Goal: Check status: Check status

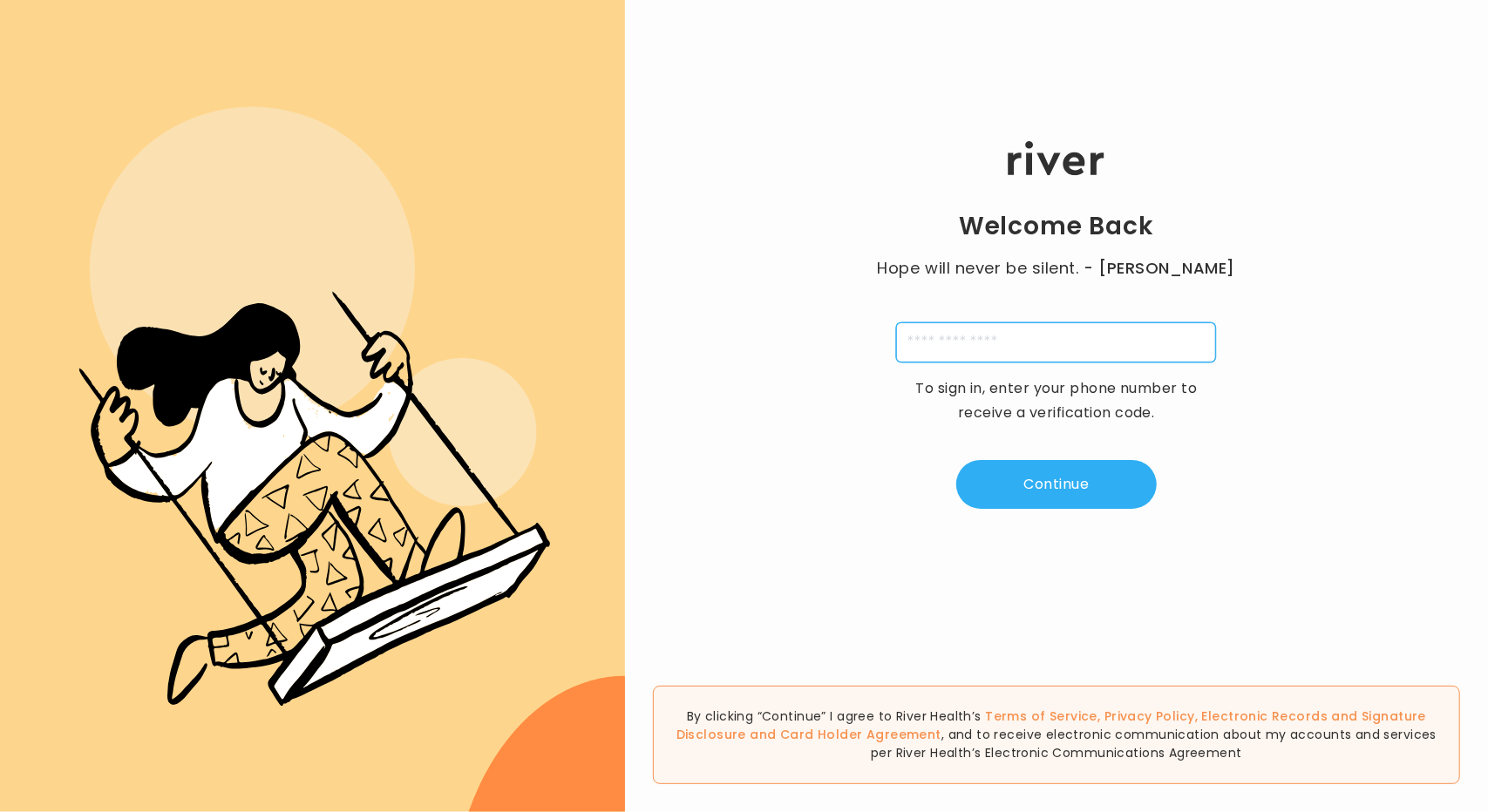
click at [1030, 334] on input "tel" at bounding box center [1055, 342] width 319 height 40
type input "**********"
type input "*"
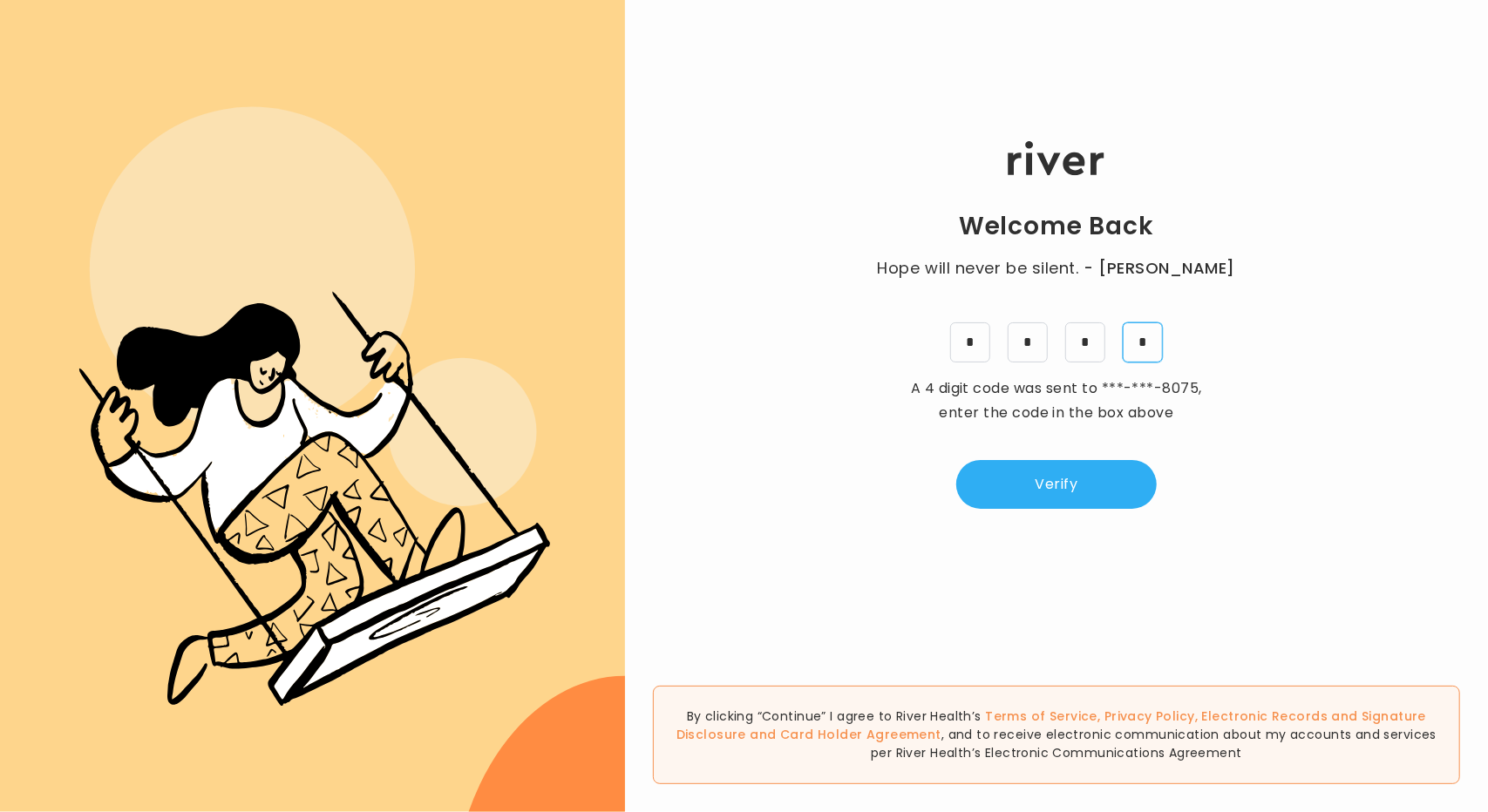
type input "*"
click at [1071, 512] on div "Welcome Back Hope will never be silent. - [PERSON_NAME] * * * * A 4 digit code …" at bounding box center [1056, 323] width 863 height 487
click at [1077, 498] on button "Verify" at bounding box center [1055, 484] width 200 height 49
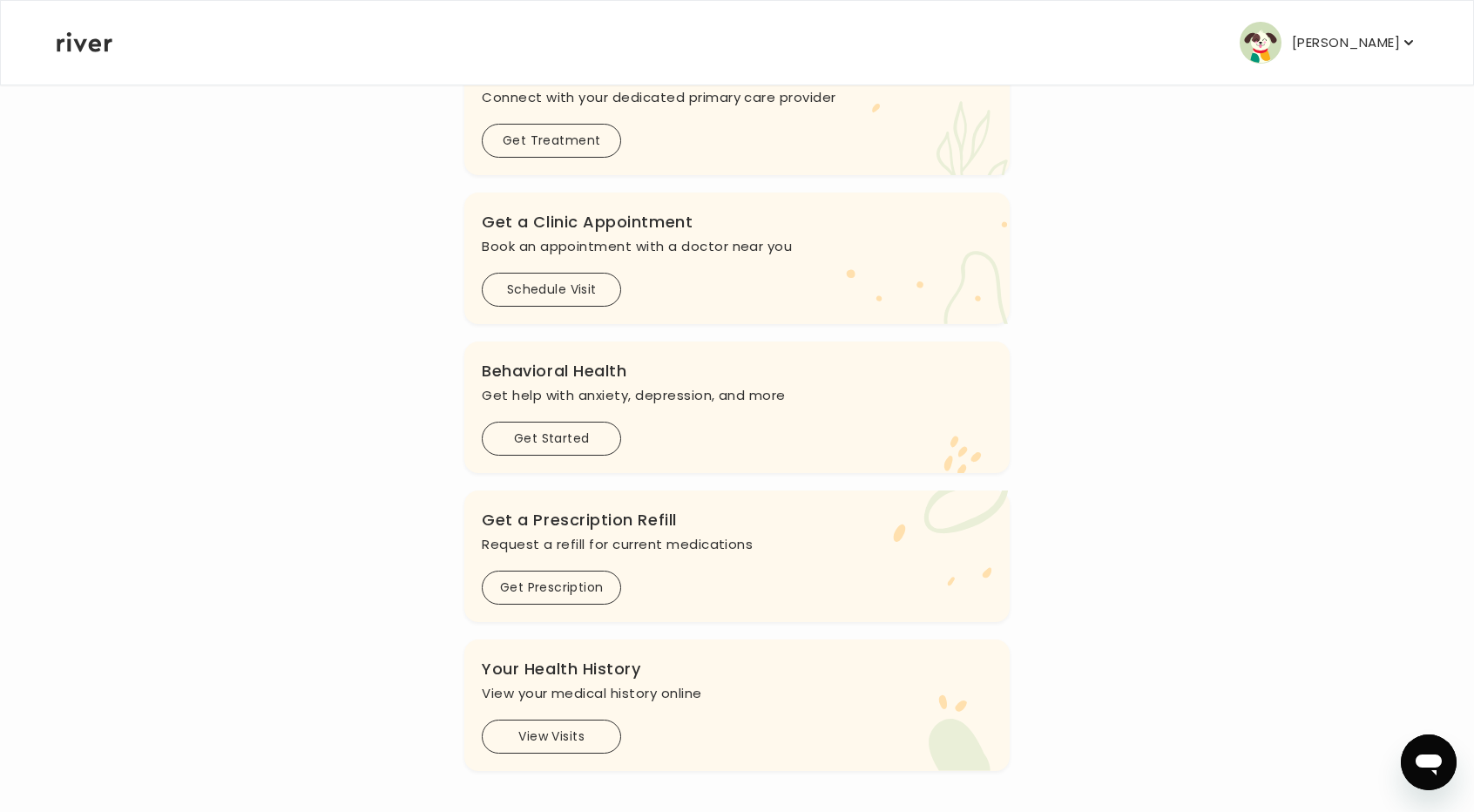
scroll to position [262, 0]
click at [542, 738] on button "View Visits" at bounding box center [551, 733] width 139 height 34
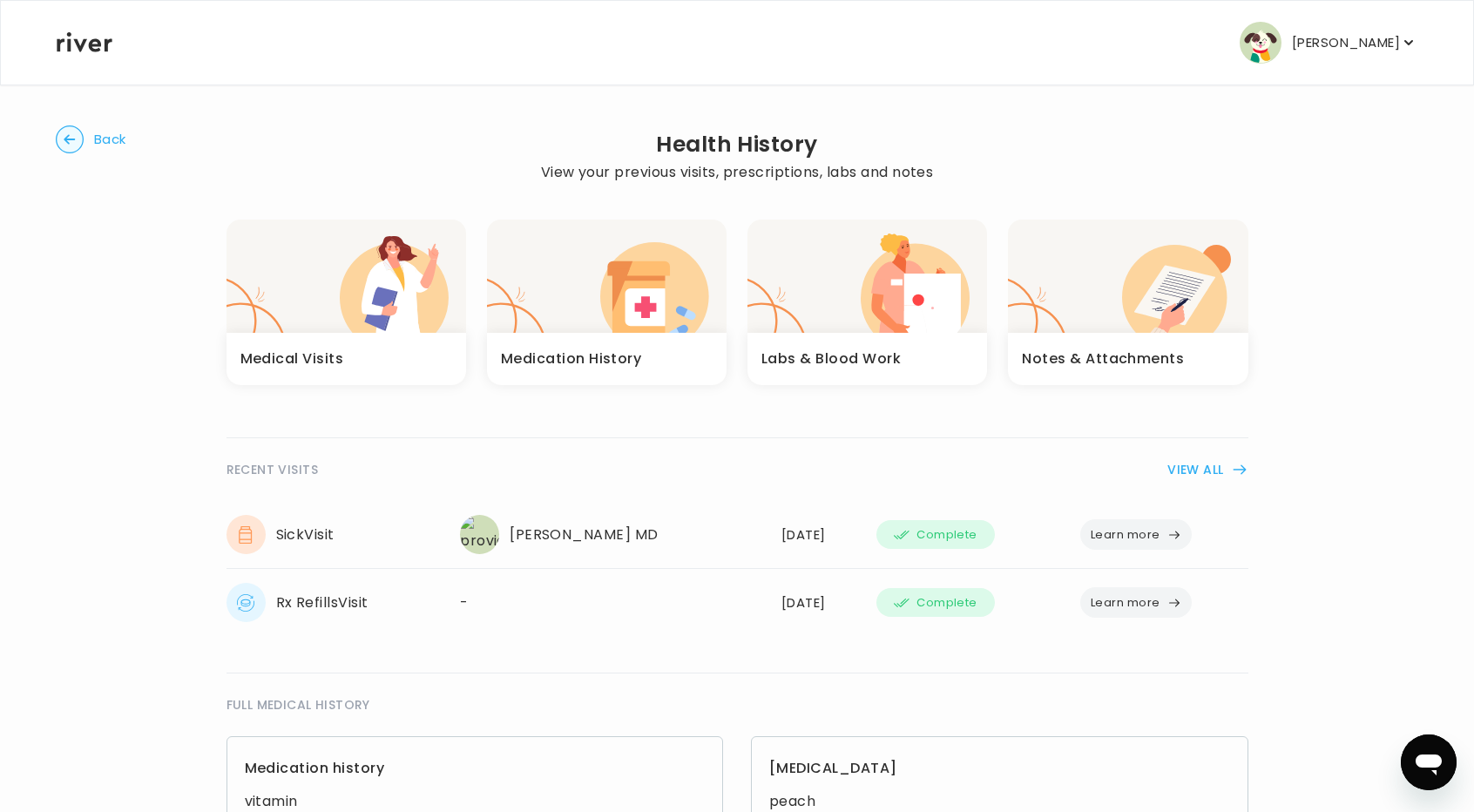
click at [611, 361] on h3 "Medication History" at bounding box center [571, 358] width 141 height 25
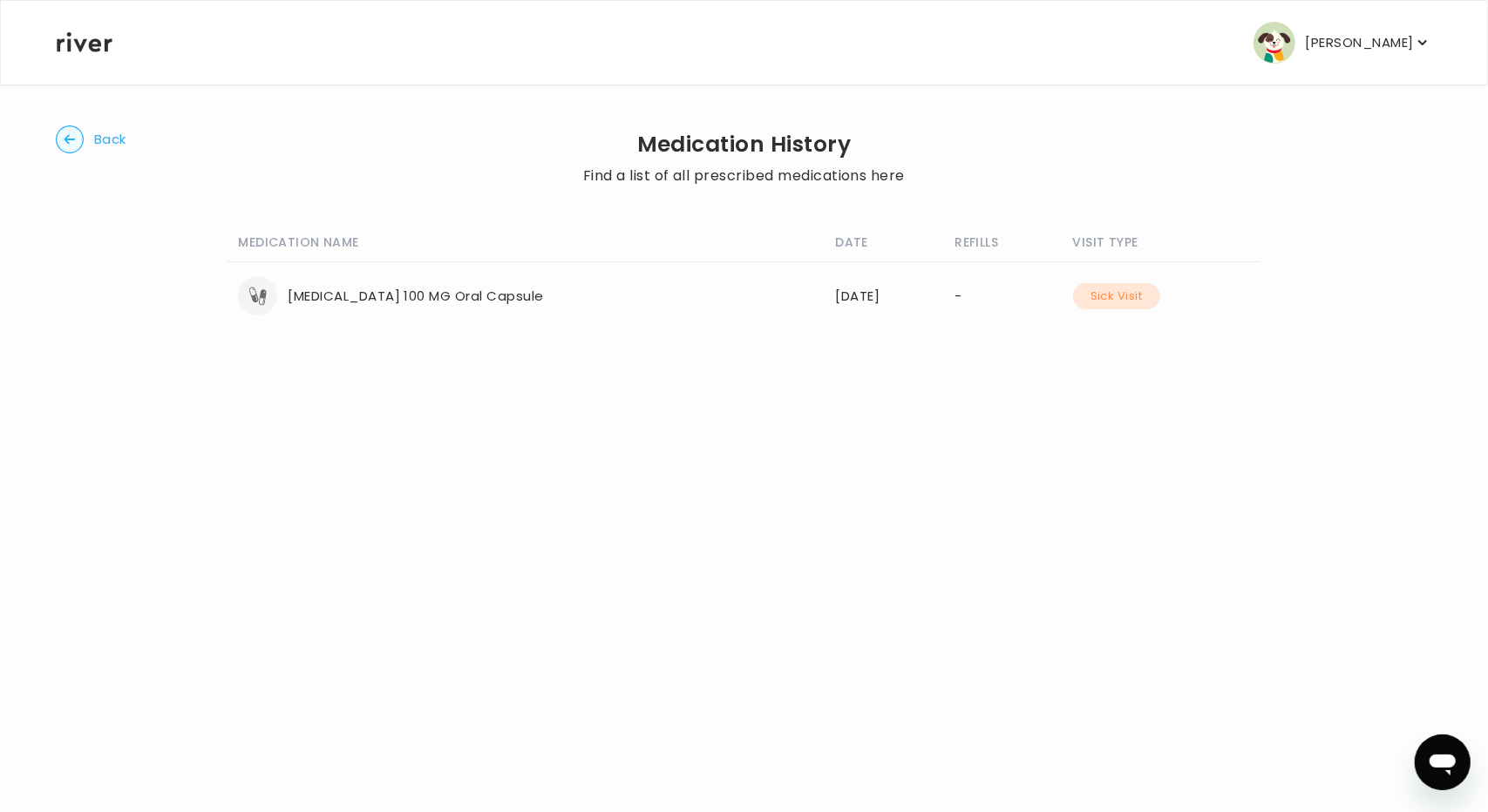
click at [82, 145] on icon "button" at bounding box center [70, 139] width 28 height 28
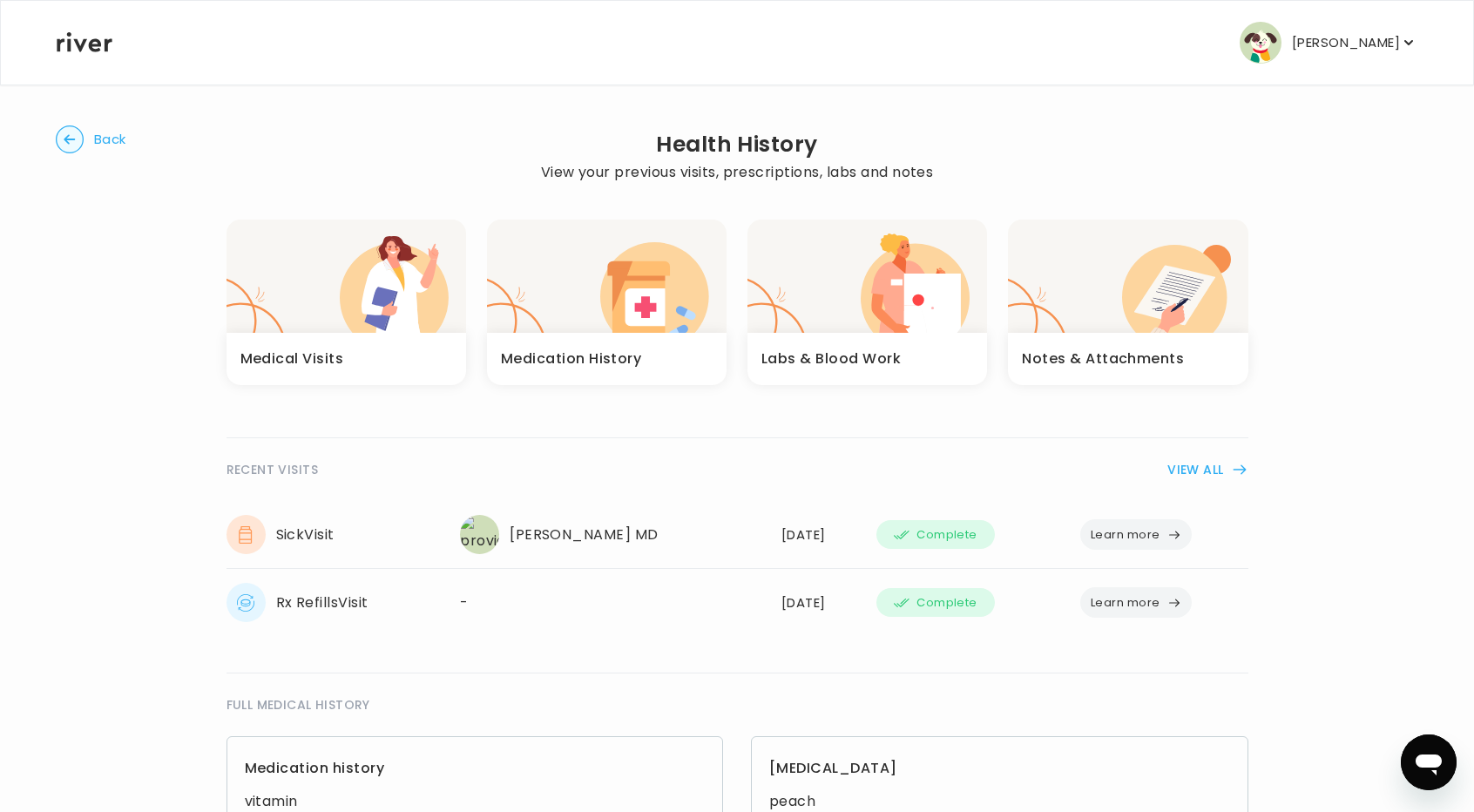
click at [1158, 287] on icon "button" at bounding box center [1173, 296] width 81 height 60
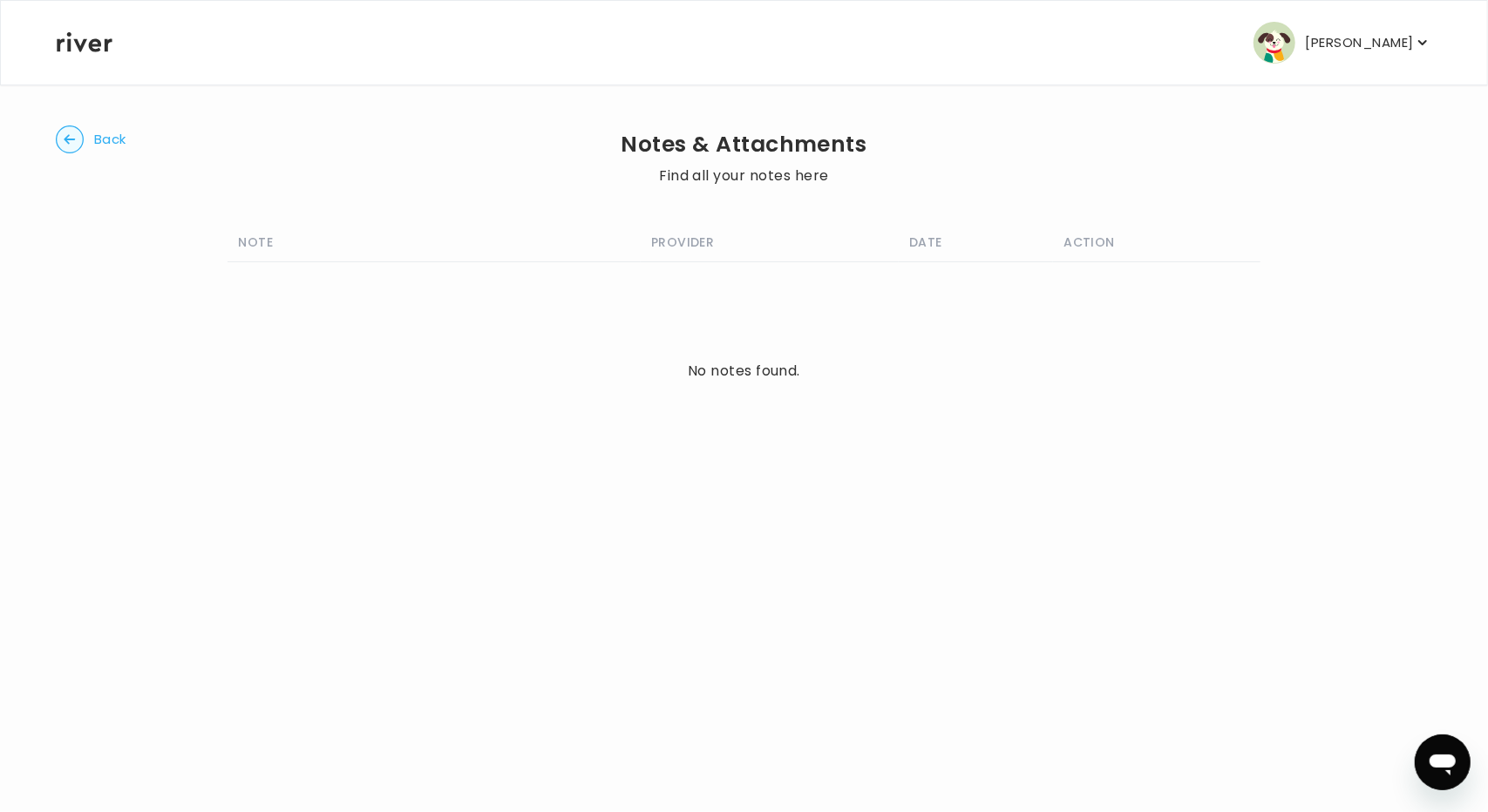
click at [67, 142] on circle "button" at bounding box center [70, 139] width 27 height 27
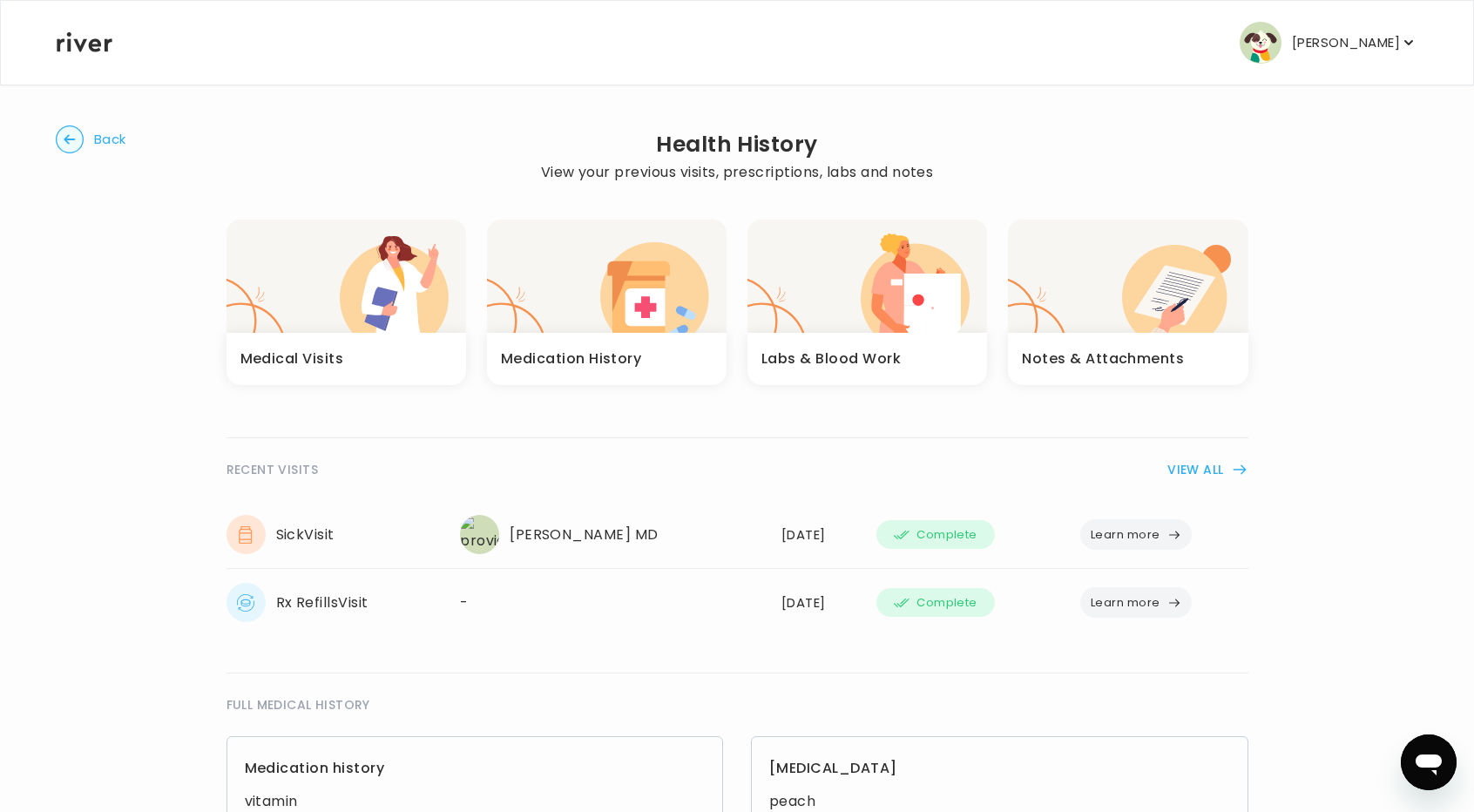
click at [1380, 56] on button "[PERSON_NAME]" at bounding box center [1329, 43] width 178 height 42
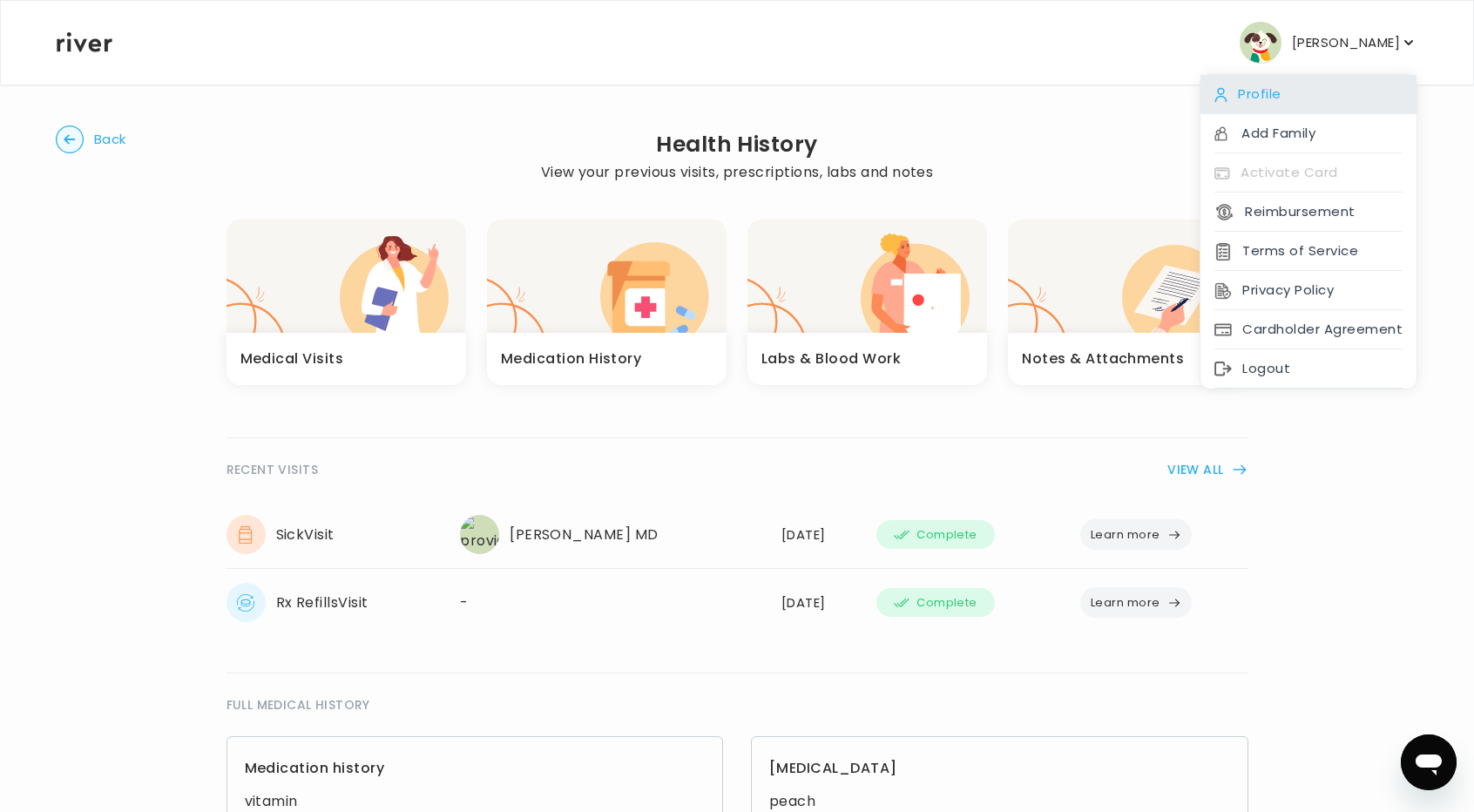
click at [1309, 98] on div "Profile" at bounding box center [1309, 94] width 216 height 39
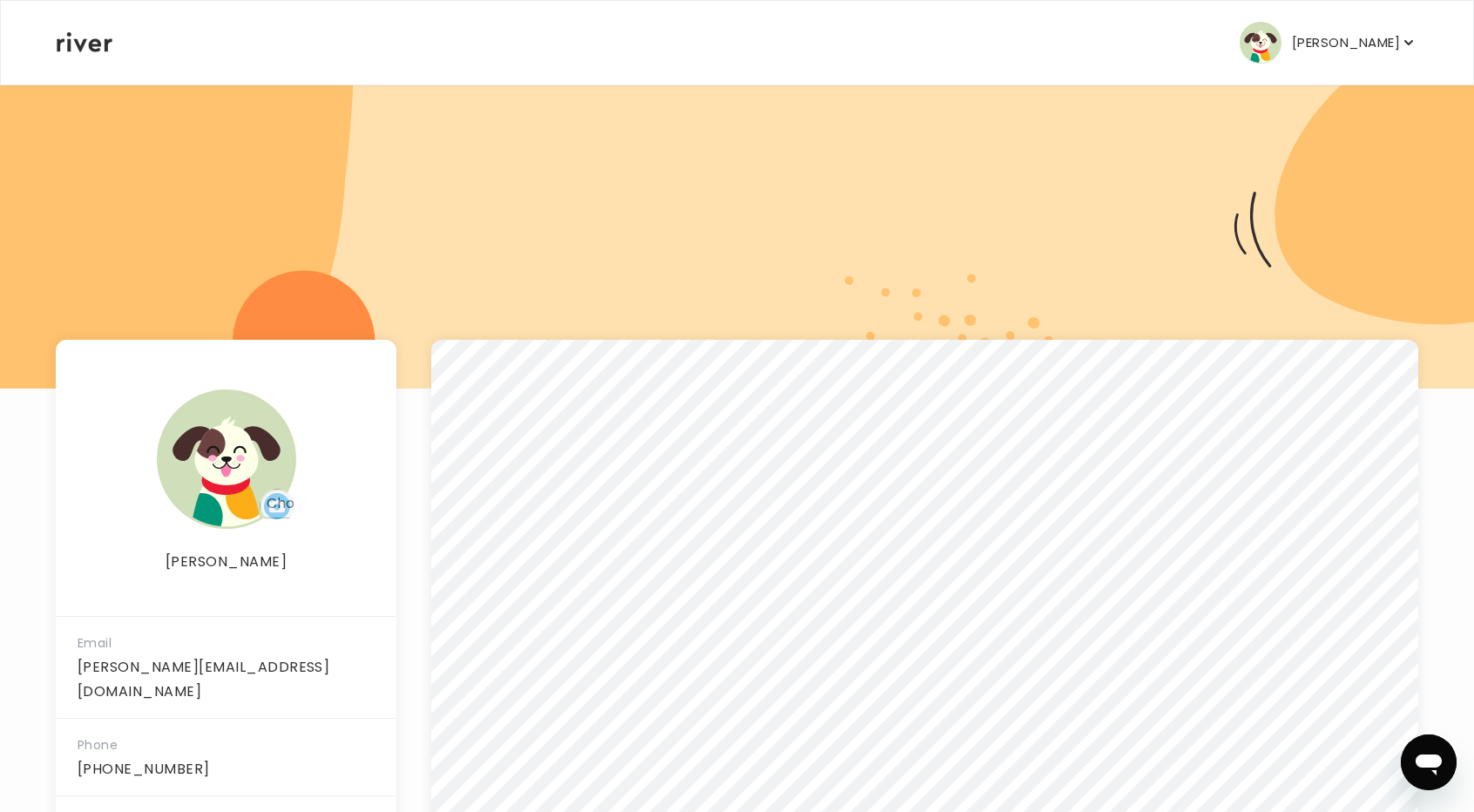
click at [65, 45] on icon at bounding box center [85, 42] width 56 height 20
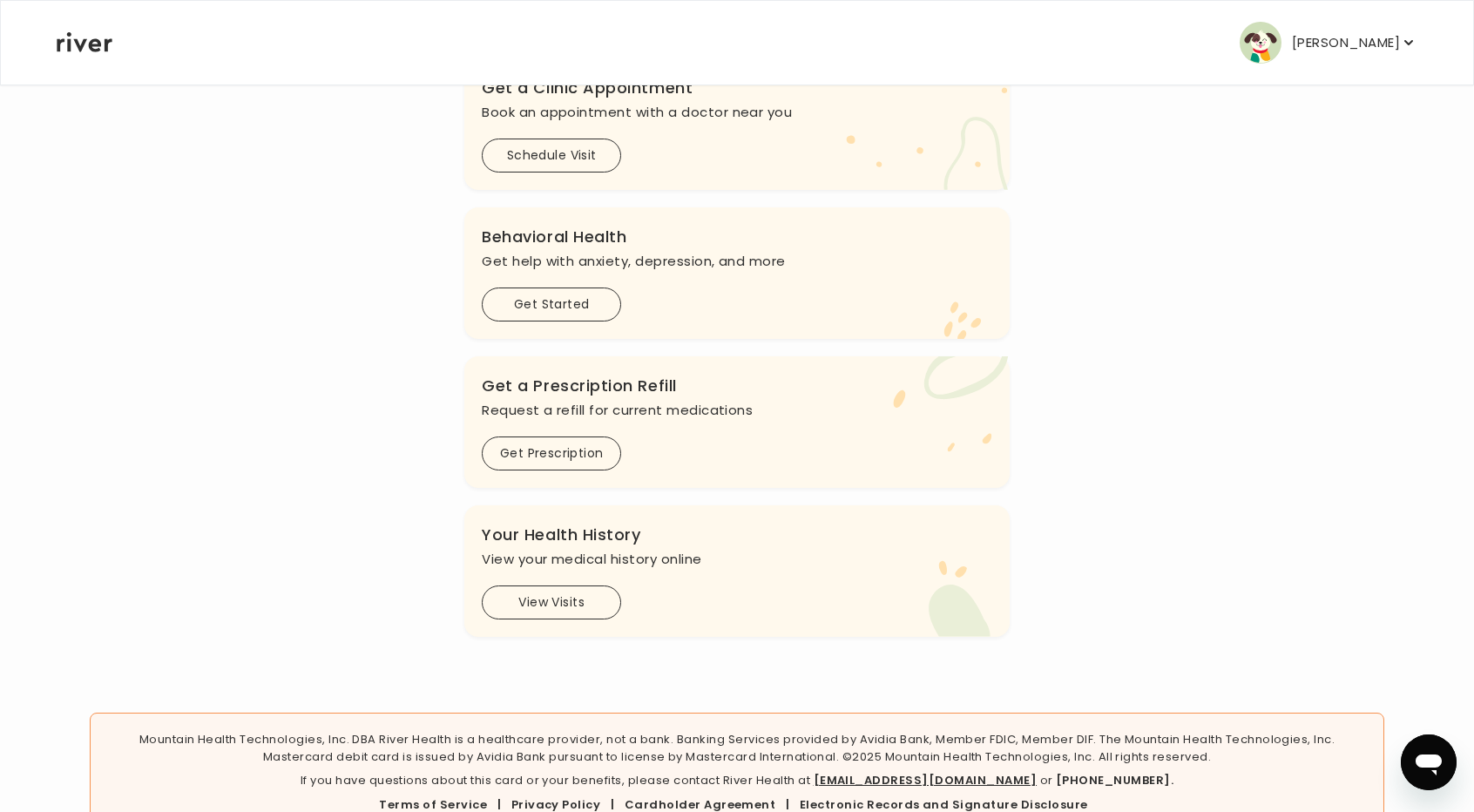
scroll to position [436, 0]
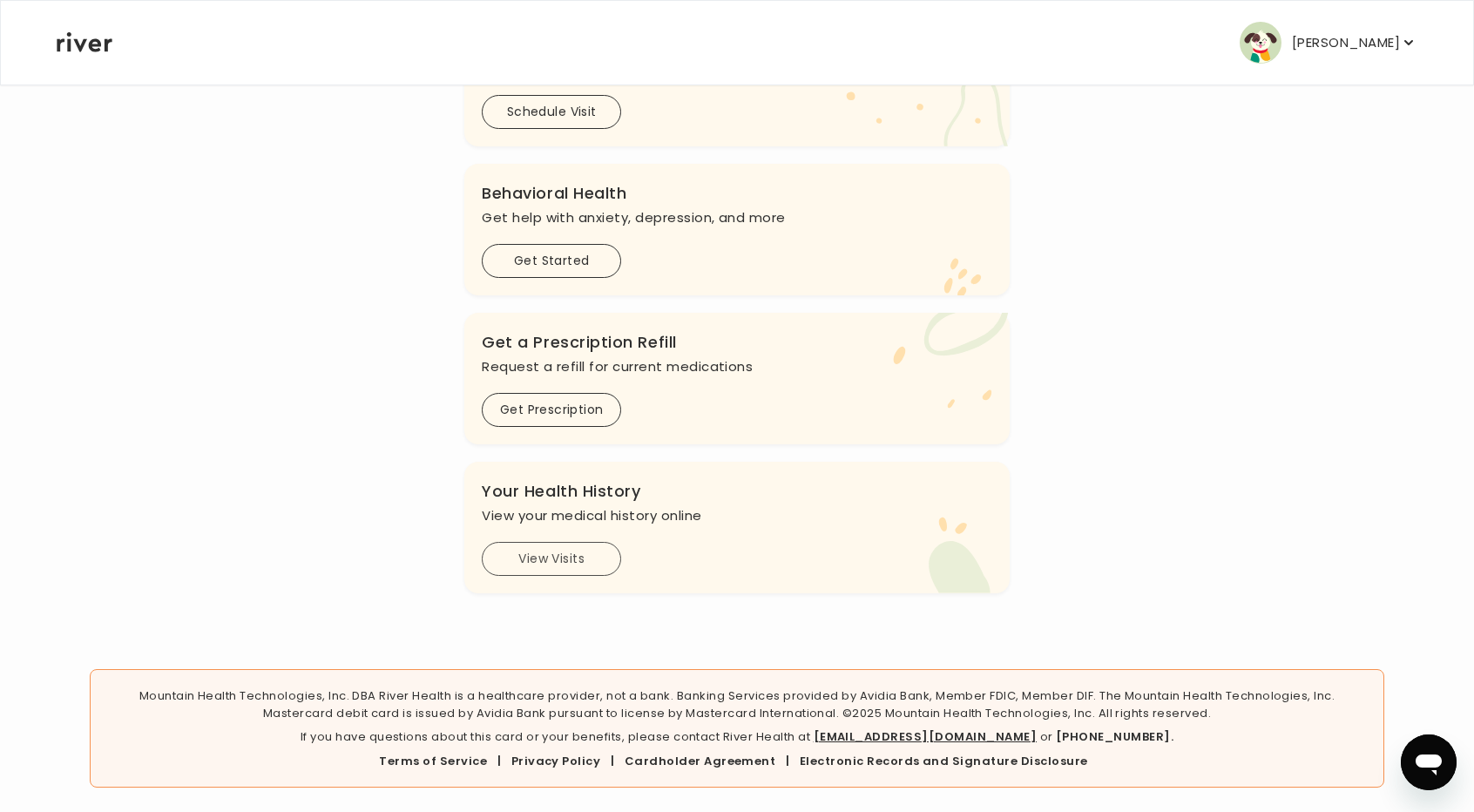
click at [559, 551] on button "View Visits" at bounding box center [551, 559] width 139 height 34
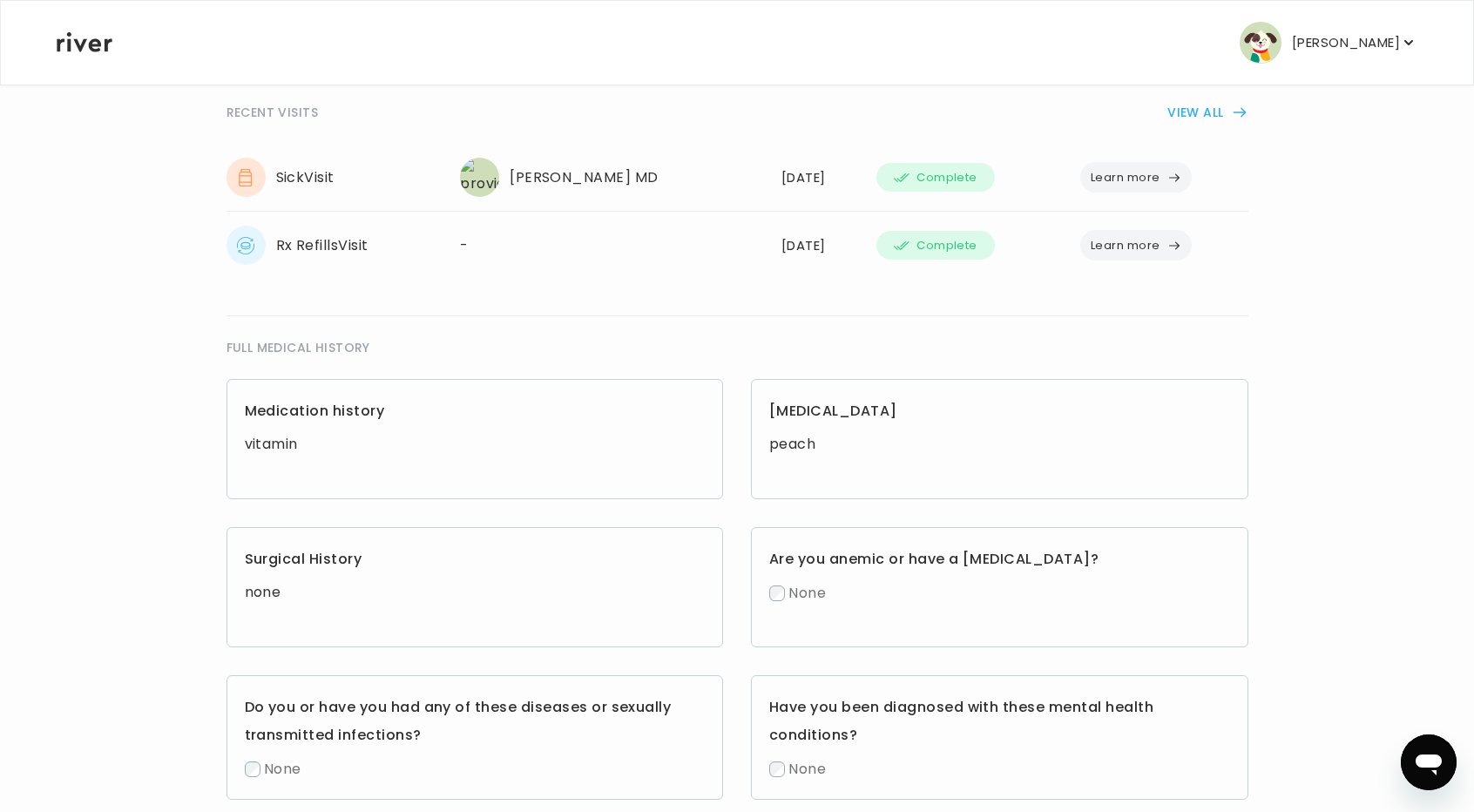
scroll to position [127, 0]
